Goal: Task Accomplishment & Management: Manage account settings

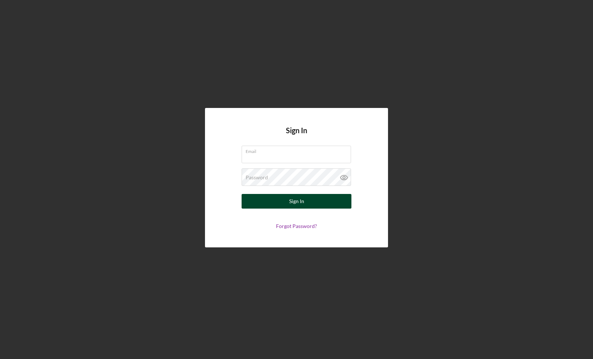
type input "[EMAIL_ADDRESS][DOMAIN_NAME]"
click at [312, 196] on button "Sign In" at bounding box center [297, 201] width 110 height 15
